Goal: Find specific page/section: Find specific page/section

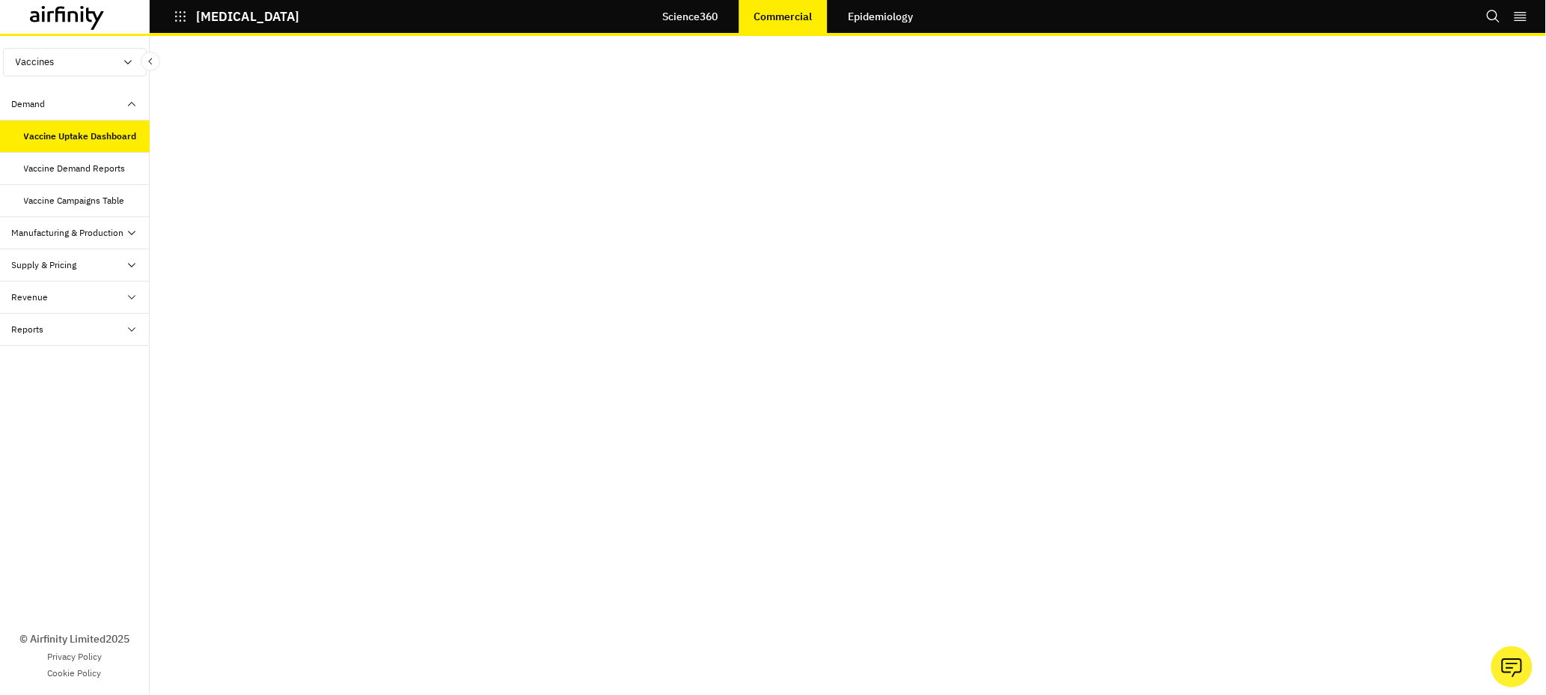
click at [52, 338] on div "Reports" at bounding box center [75, 330] width 150 height 32
click at [67, 364] on div "Reports" at bounding box center [87, 361] width 126 height 13
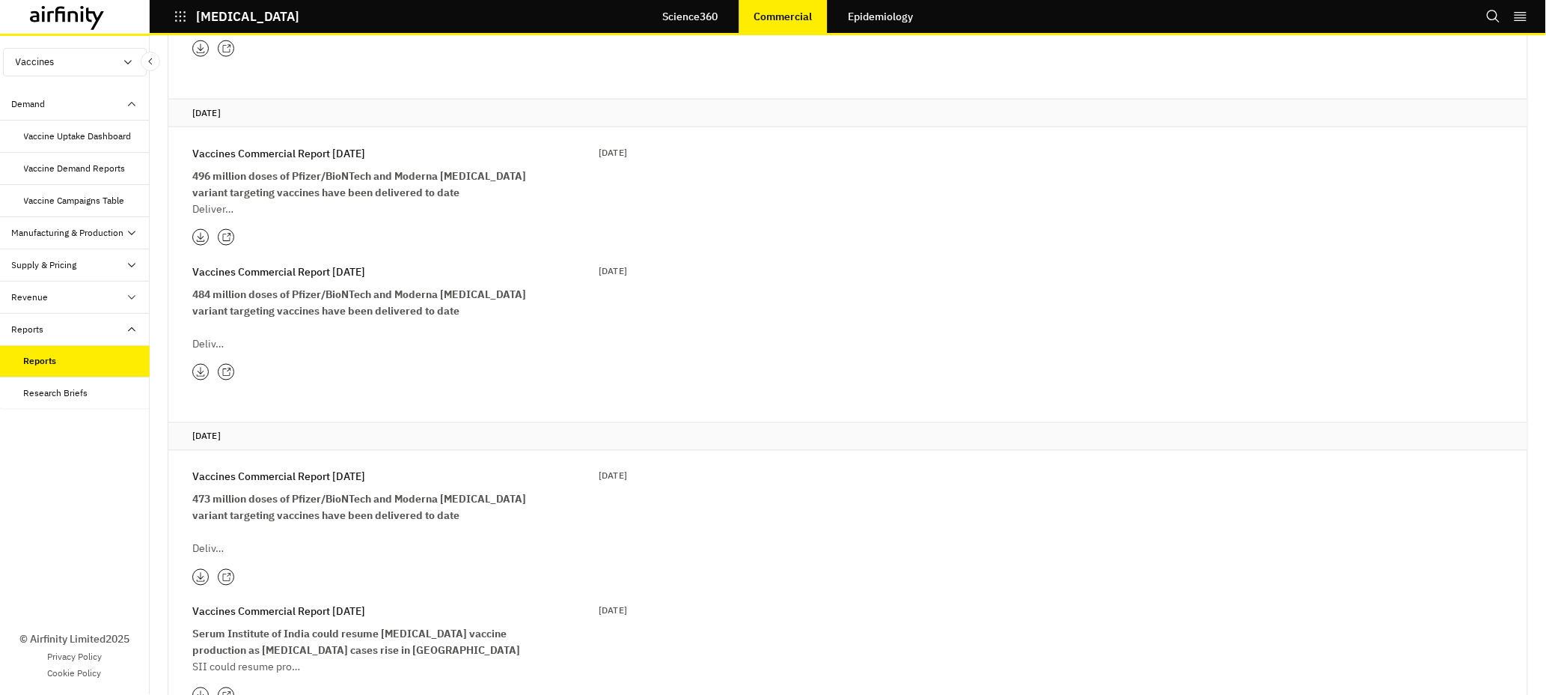
scroll to position [7797, 0]
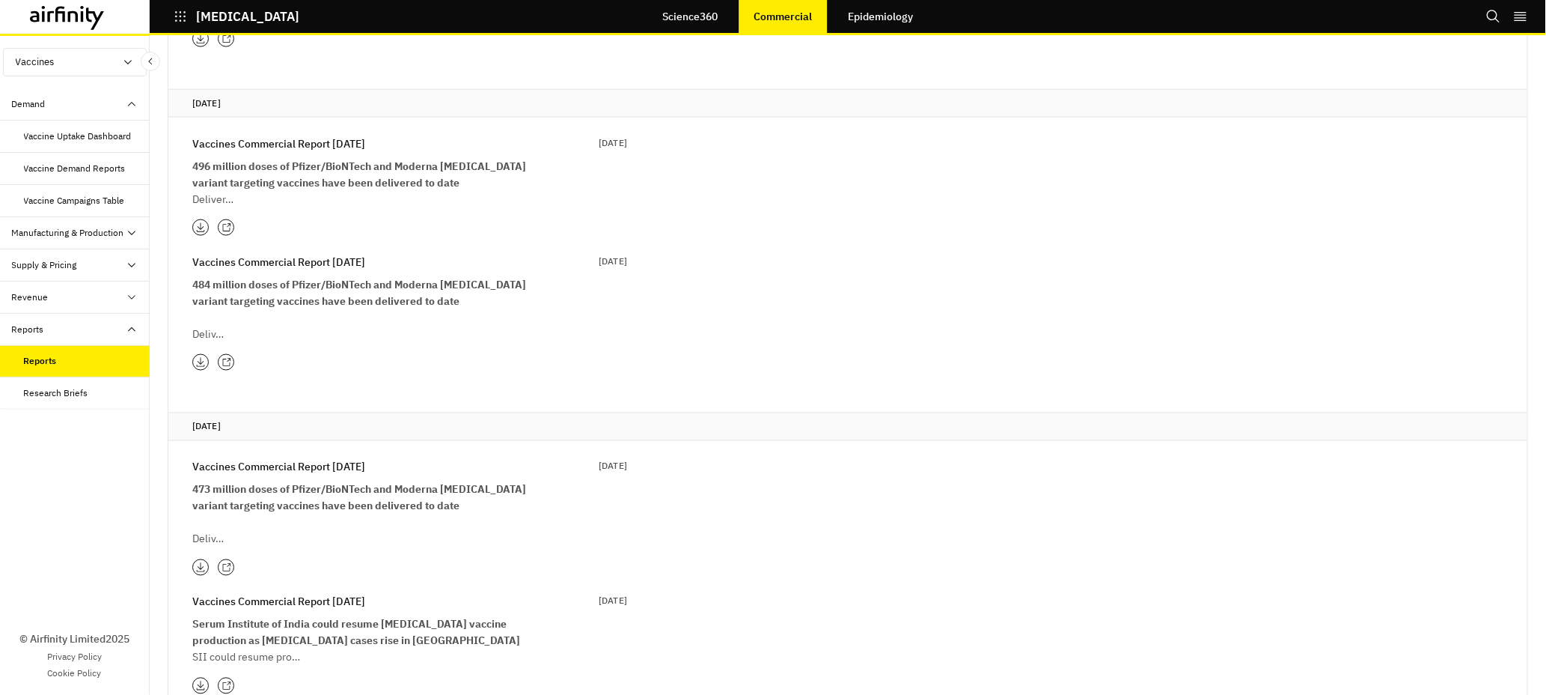
click at [228, 563] on icon at bounding box center [227, 568] width 10 height 10
